Goal: Task Accomplishment & Management: Use online tool/utility

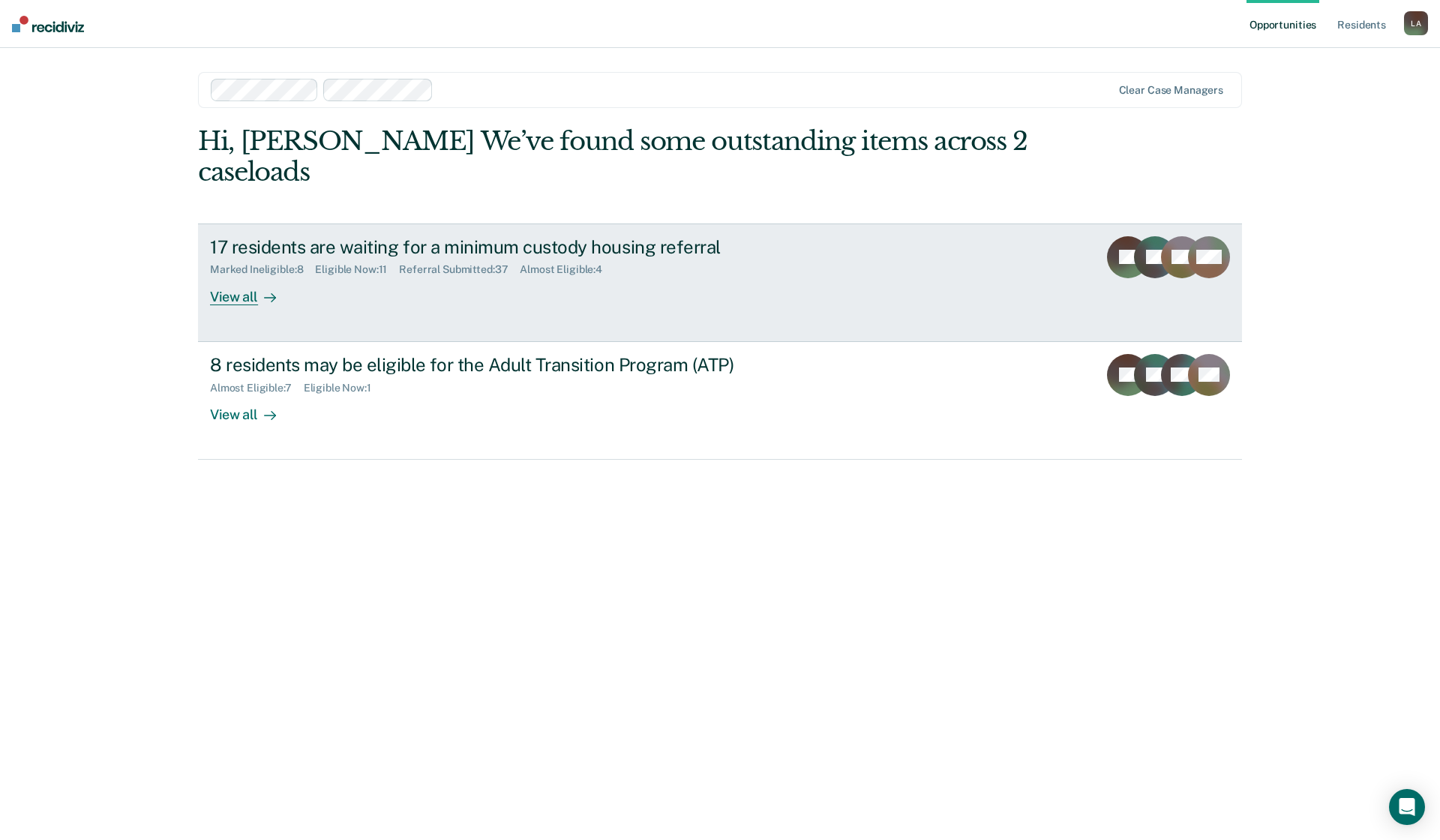
click at [229, 268] on div "Marked Ineligible : 8" at bounding box center [262, 269] width 105 height 13
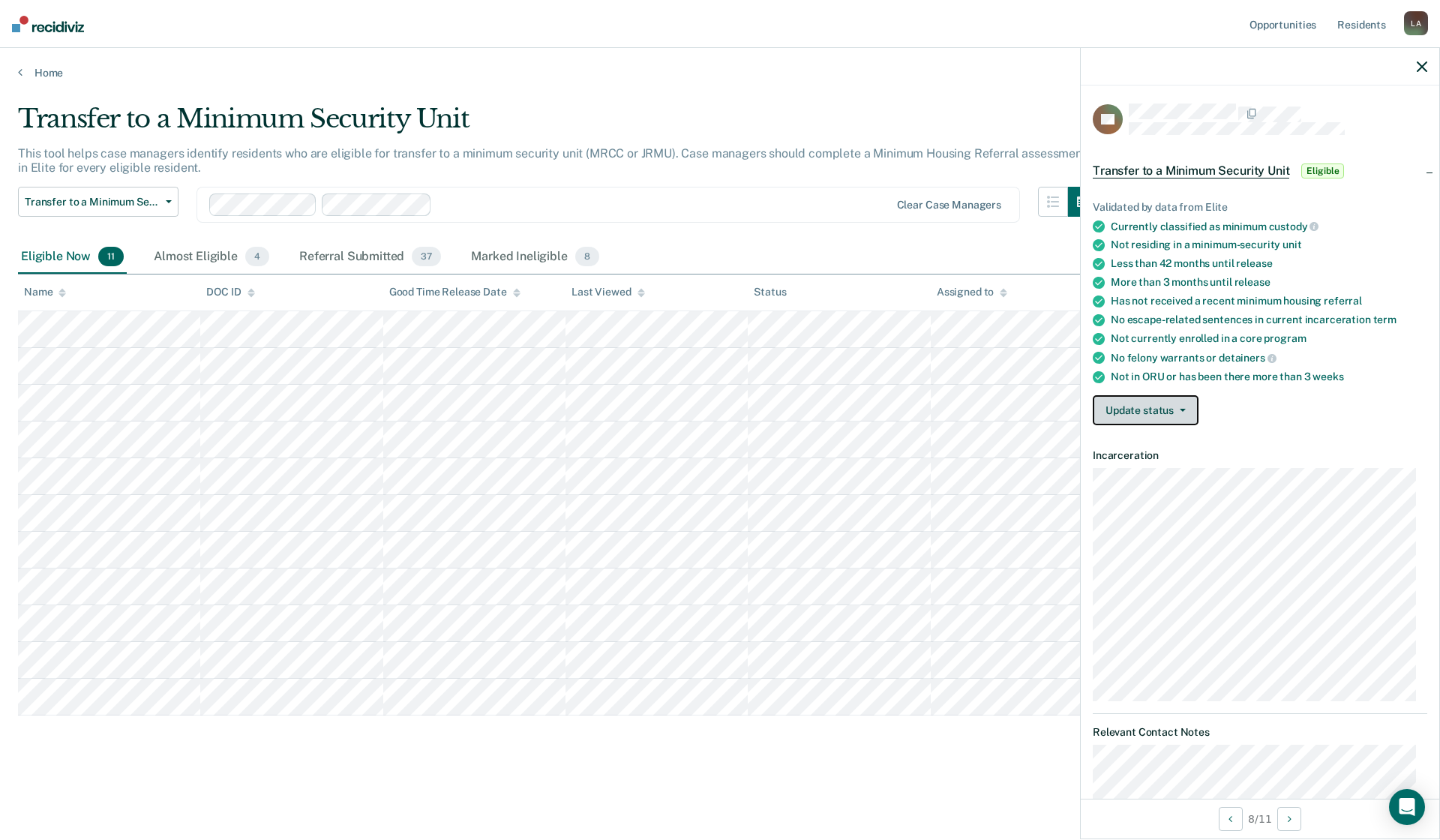
click at [1179, 411] on button "Update status" at bounding box center [1146, 411] width 106 height 30
click at [1159, 441] on button "[PERSON_NAME] Submitted" at bounding box center [1173, 446] width 162 height 24
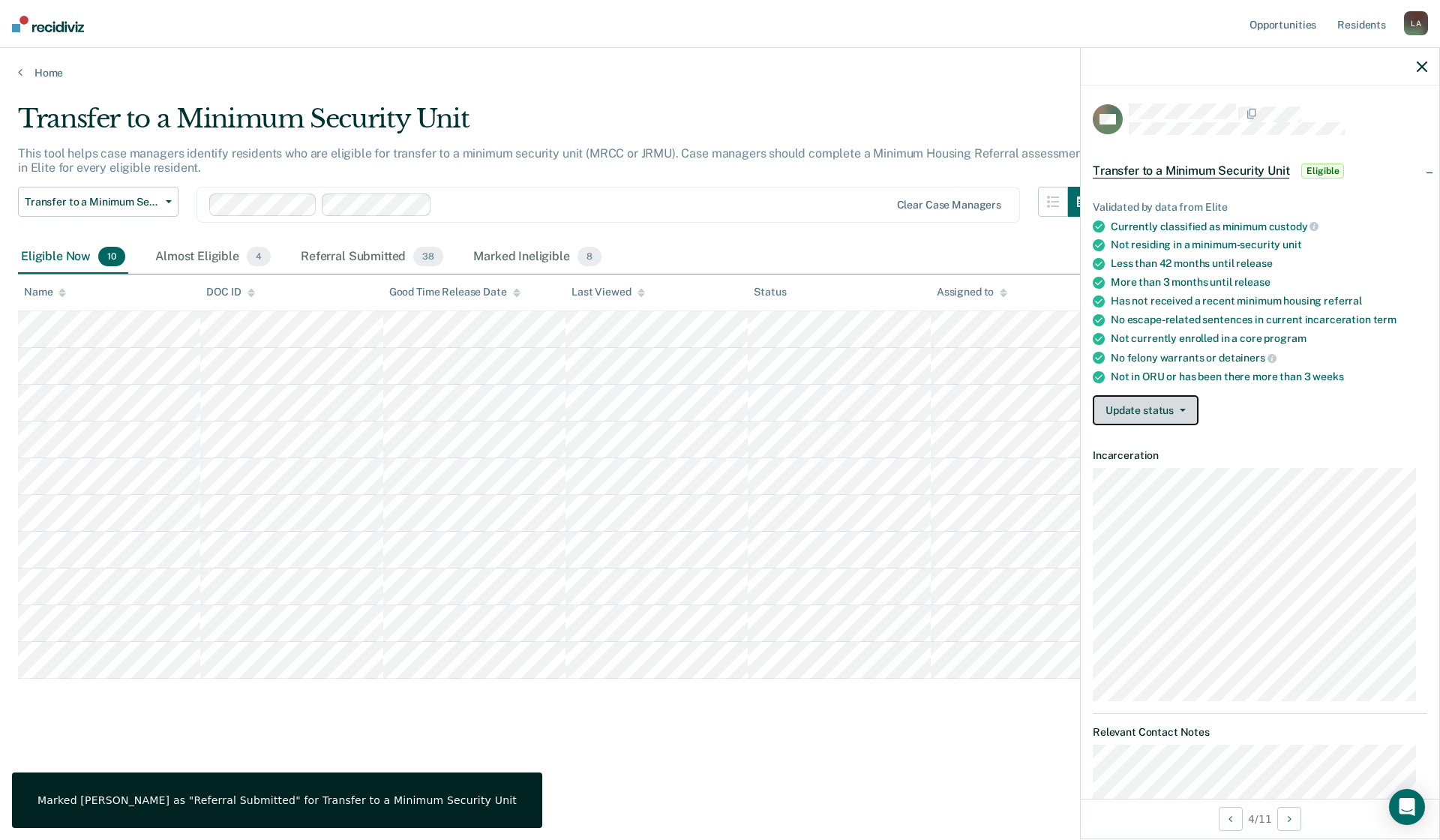
click at [1179, 409] on icon "button" at bounding box center [1183, 411] width 6 height 3
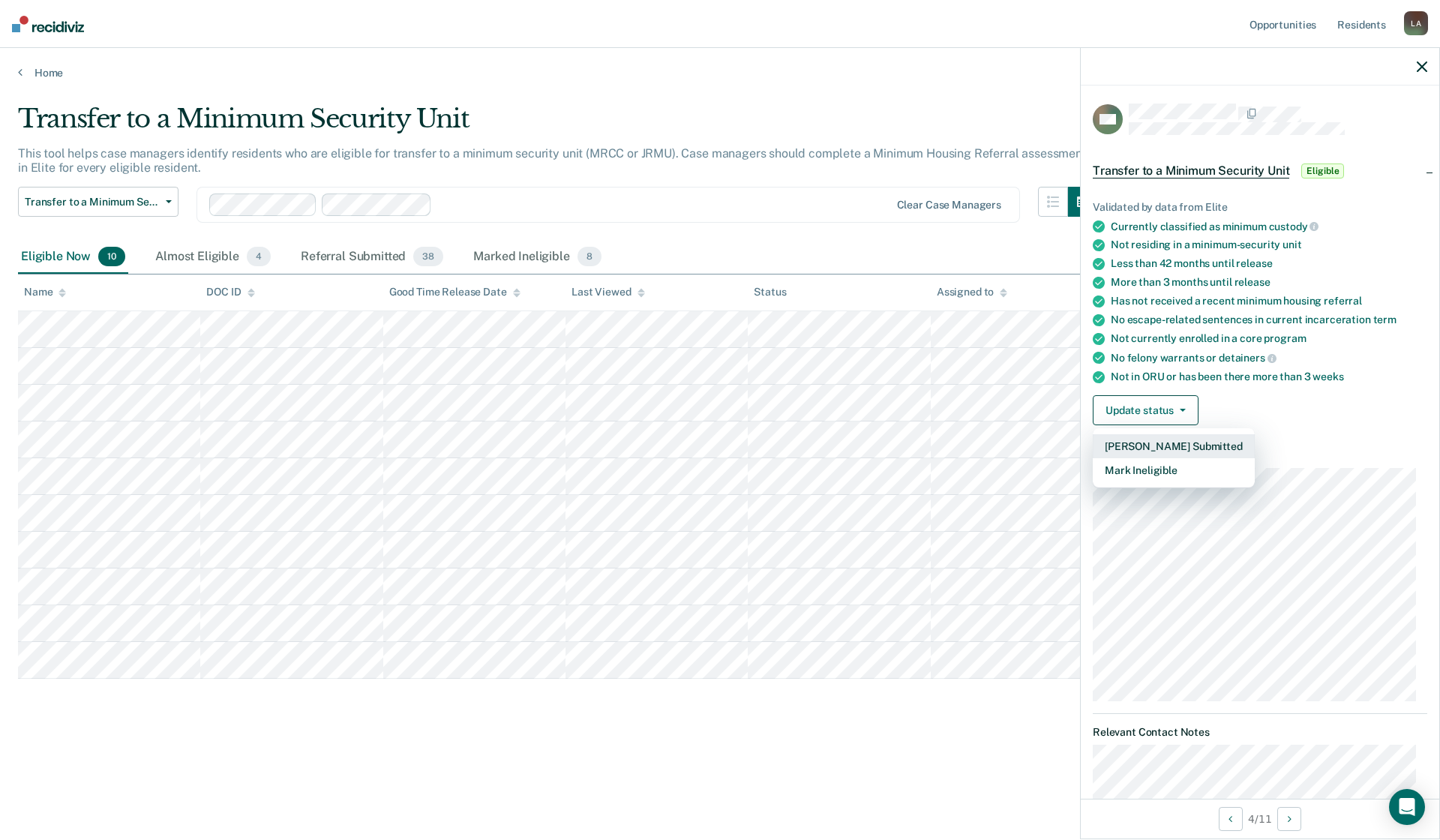
click at [1172, 440] on button "[PERSON_NAME] Submitted" at bounding box center [1173, 446] width 162 height 24
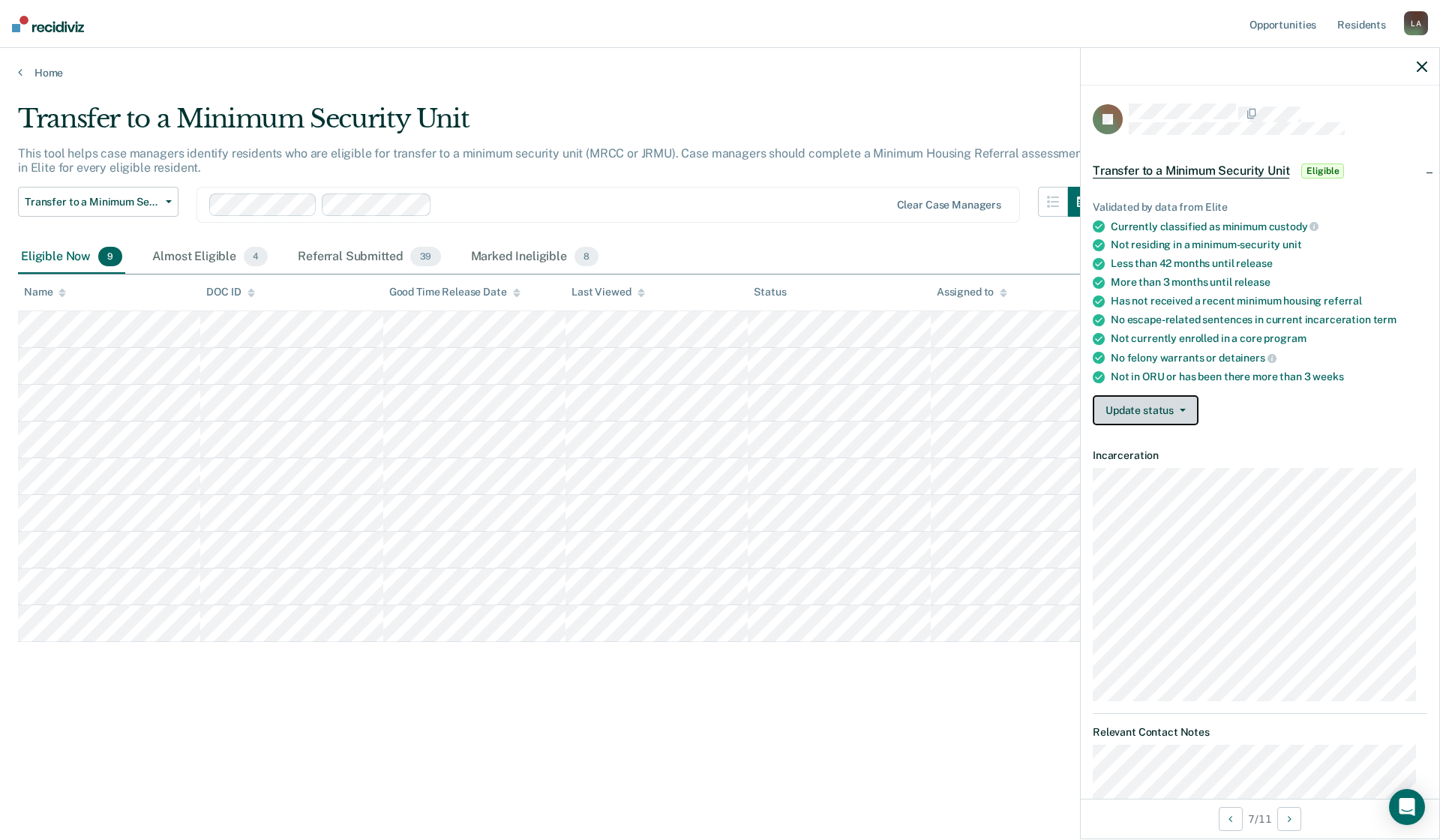
click at [1179, 409] on icon "button" at bounding box center [1183, 411] width 6 height 3
click at [1157, 449] on button "[PERSON_NAME] Submitted" at bounding box center [1173, 446] width 162 height 24
click at [1179, 399] on button "Update status" at bounding box center [1146, 411] width 106 height 30
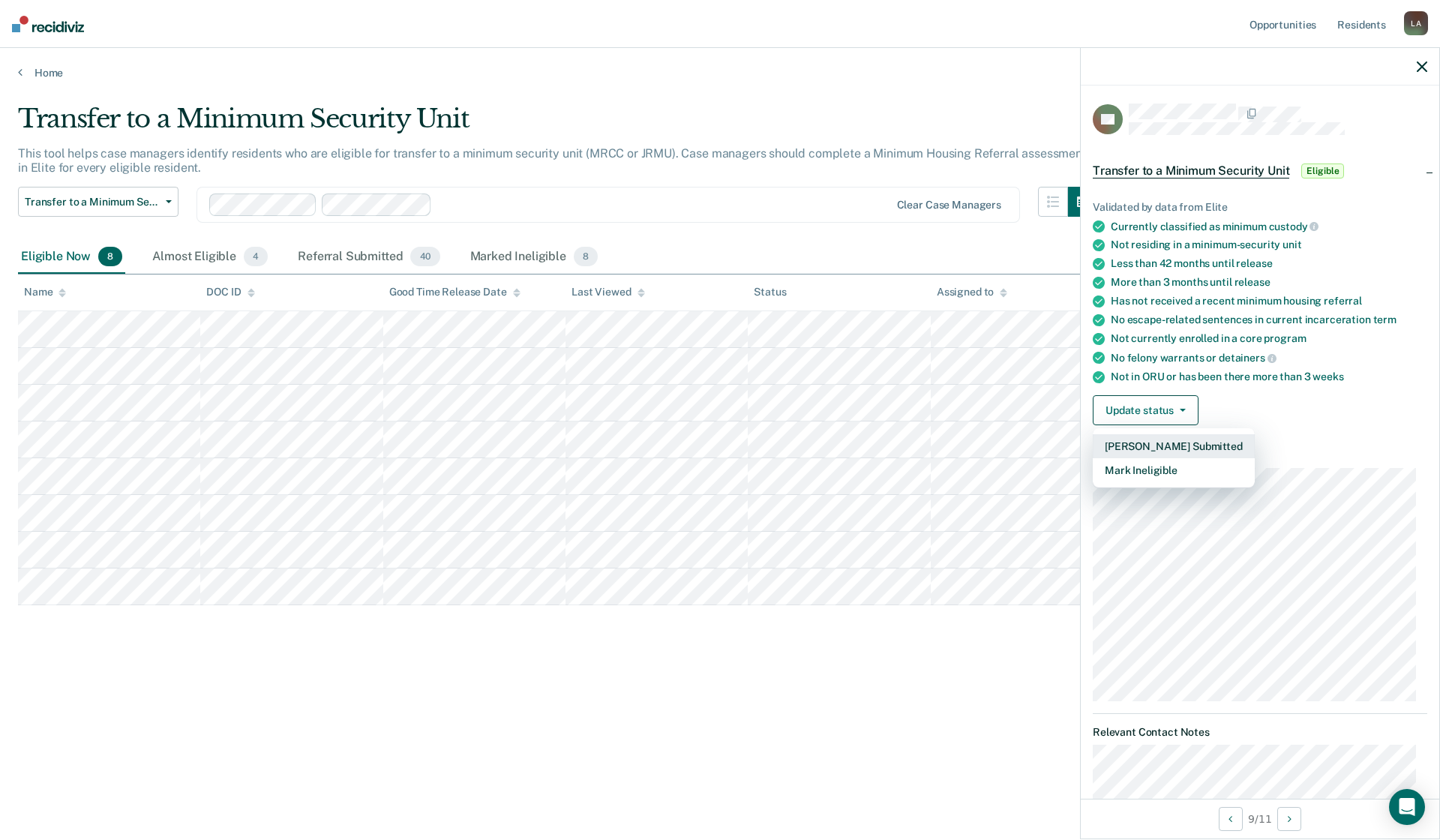
click at [1149, 443] on button "[PERSON_NAME] Submitted" at bounding box center [1173, 446] width 162 height 24
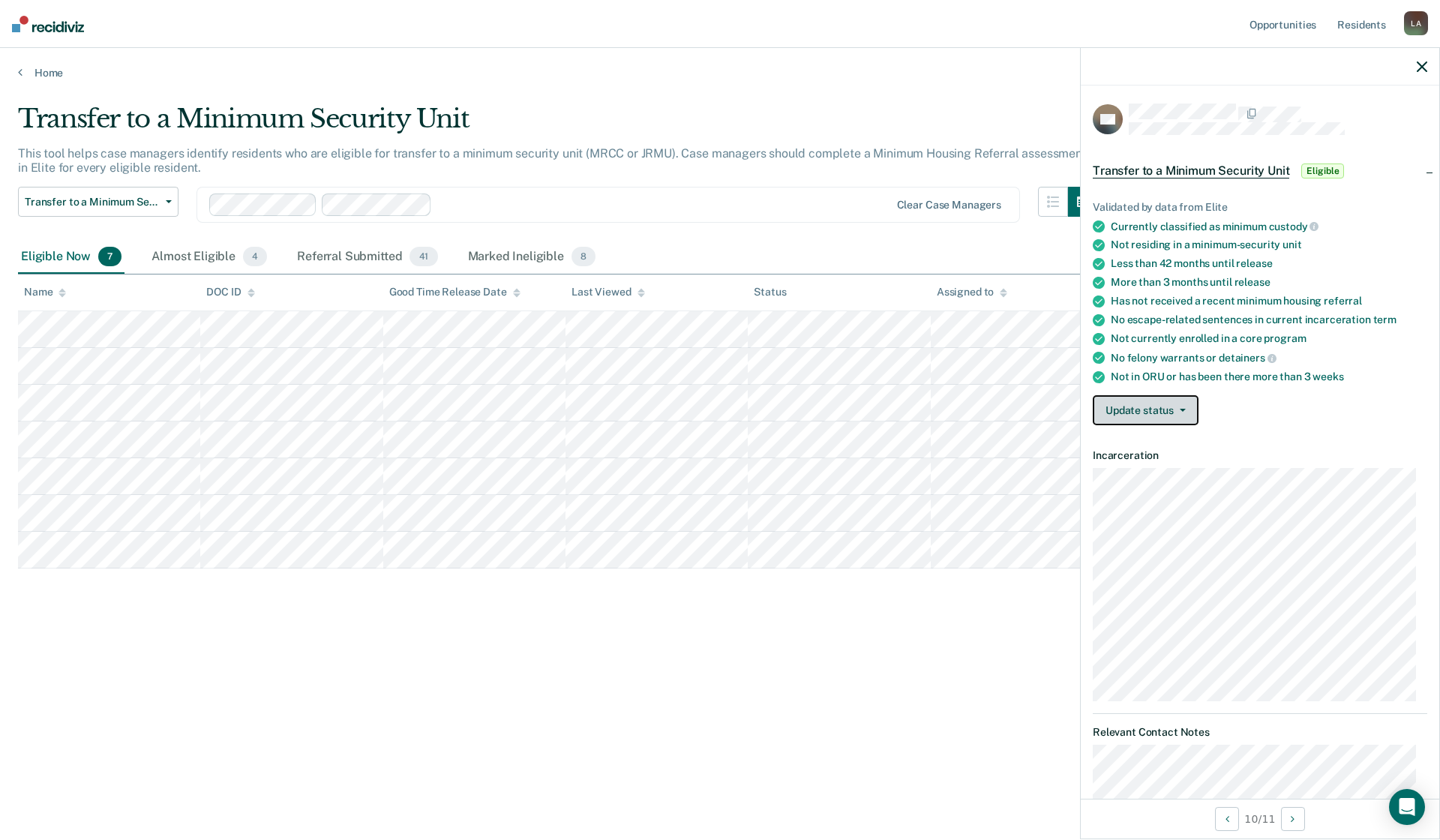
click at [1183, 409] on icon "button" at bounding box center [1183, 411] width 6 height 3
click at [1172, 442] on button "[PERSON_NAME] Submitted" at bounding box center [1173, 446] width 162 height 24
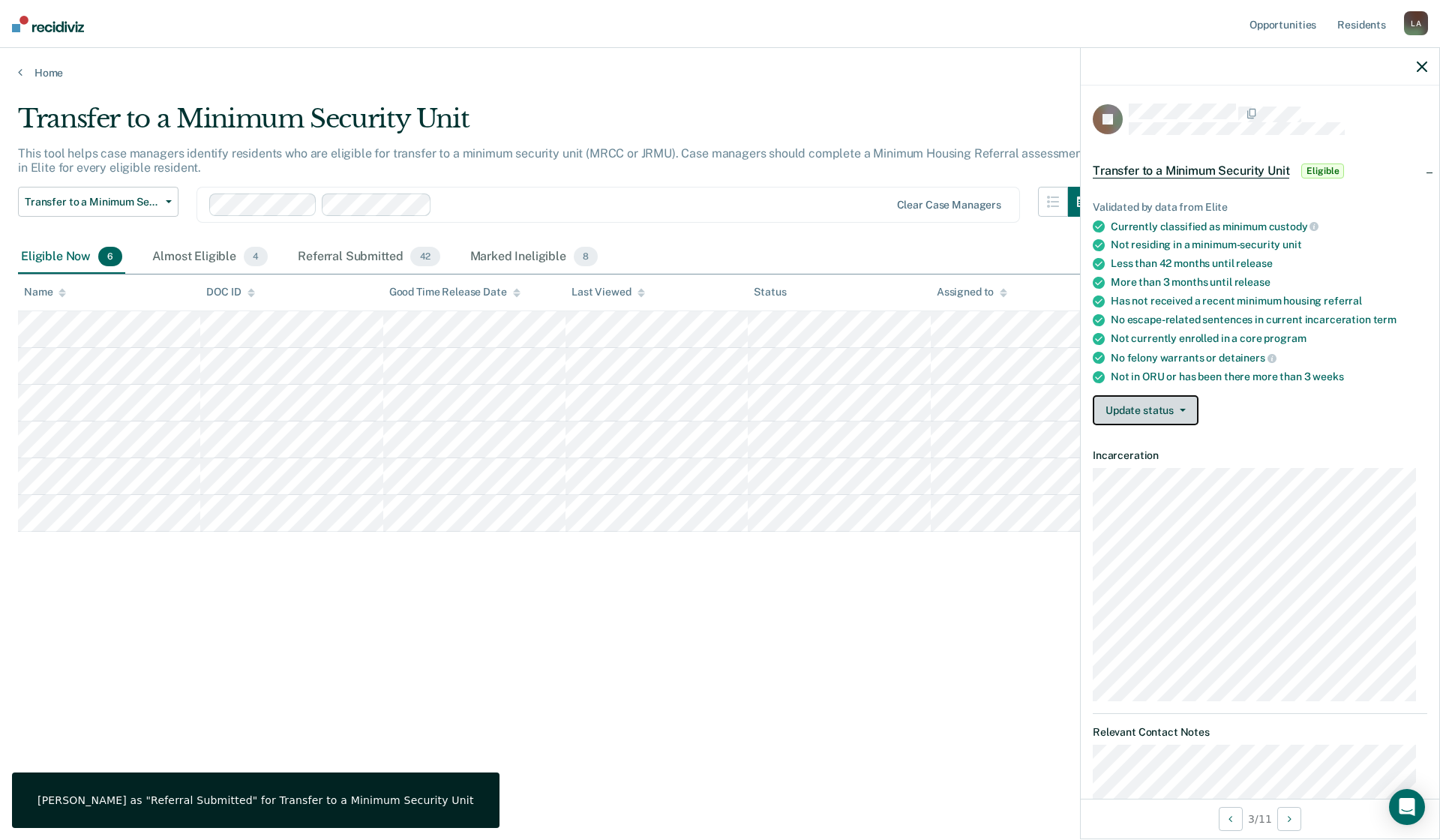
click at [1184, 405] on button "Update status" at bounding box center [1146, 411] width 106 height 30
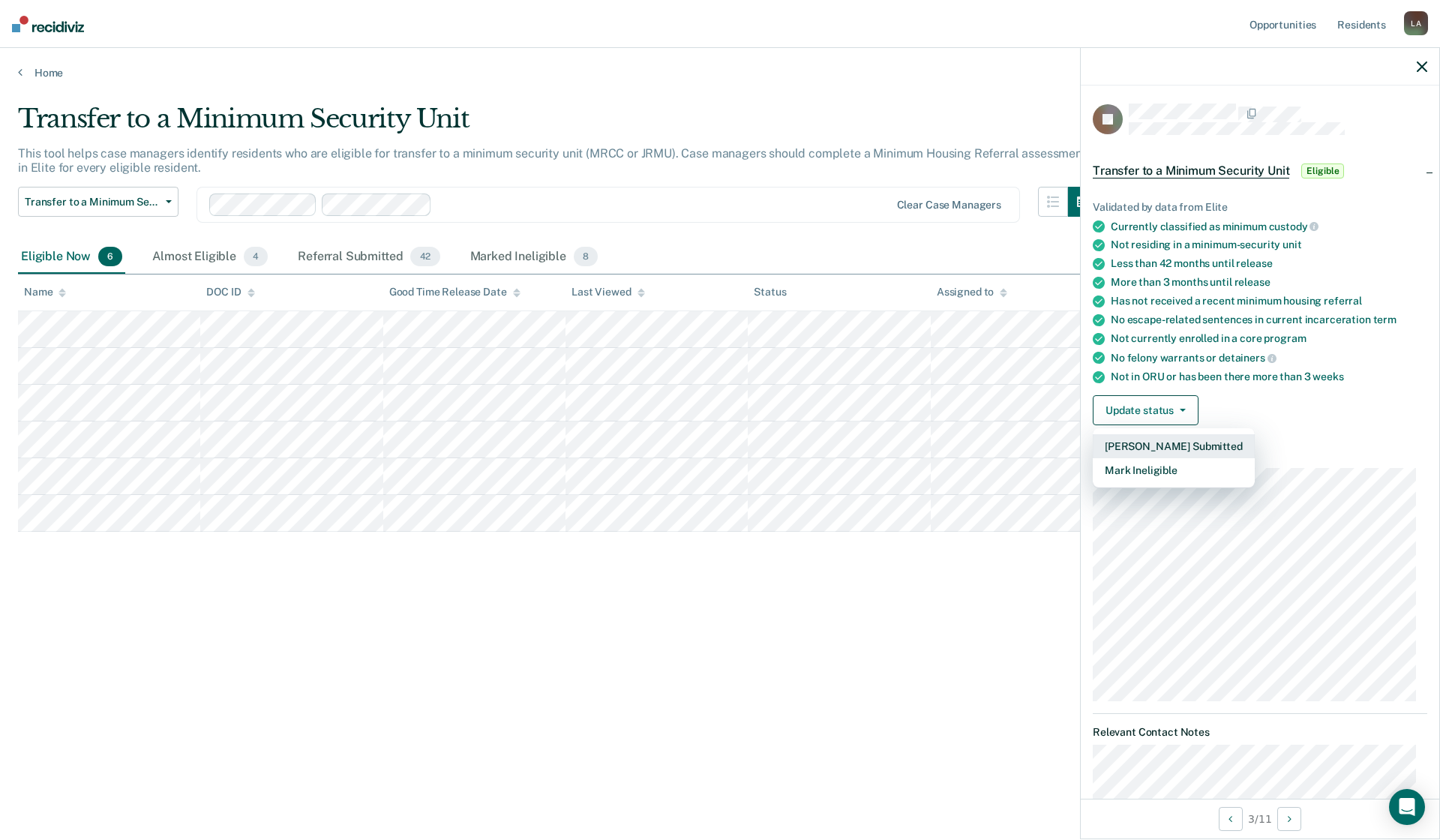
click at [1171, 444] on button "[PERSON_NAME] Submitted" at bounding box center [1173, 446] width 162 height 24
